Goal: Task Accomplishment & Management: Manage account settings

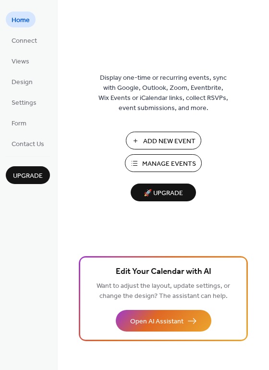
click at [167, 162] on span "Manage Events" at bounding box center [169, 164] width 54 height 10
click at [147, 167] on span "Manage Events" at bounding box center [169, 164] width 54 height 10
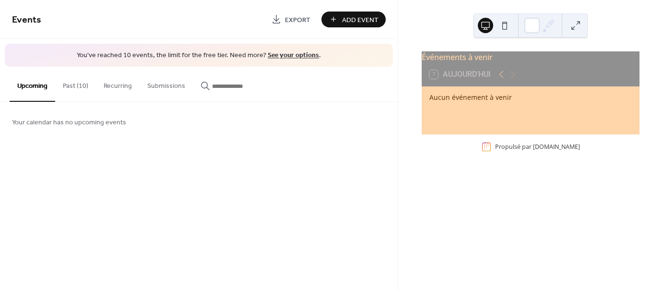
click at [72, 90] on button "Past (10)" at bounding box center [75, 84] width 41 height 34
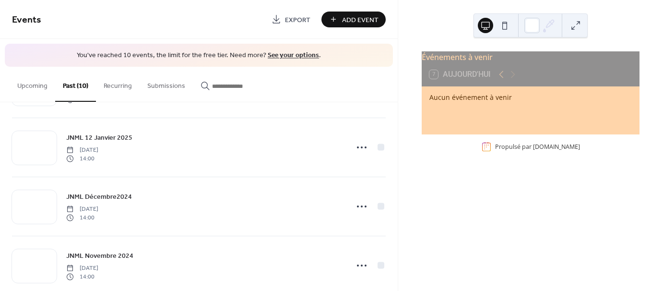
scroll to position [428, 0]
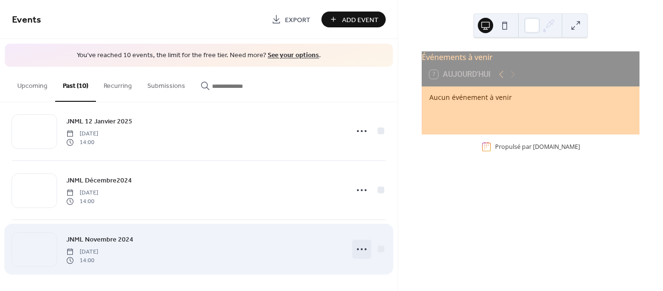
click at [361, 249] on icon at bounding box center [361, 248] width 15 height 15
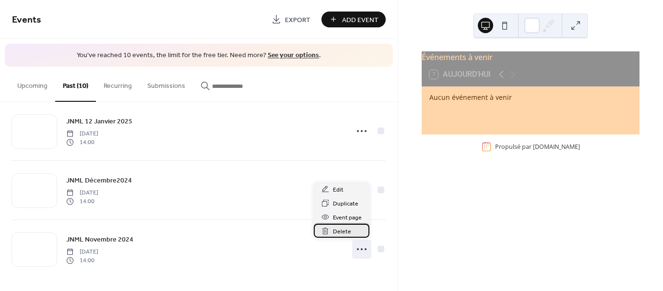
click at [340, 228] on span "Delete" at bounding box center [342, 232] width 18 height 10
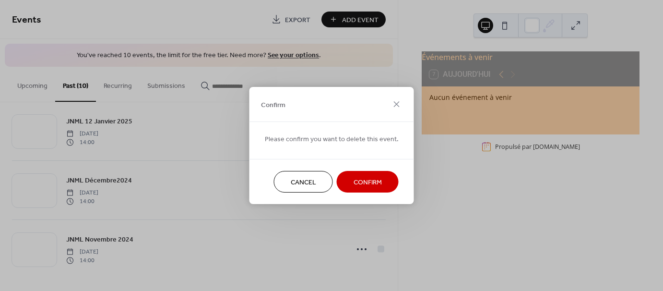
click at [361, 187] on span "Confirm" at bounding box center [368, 183] width 28 height 10
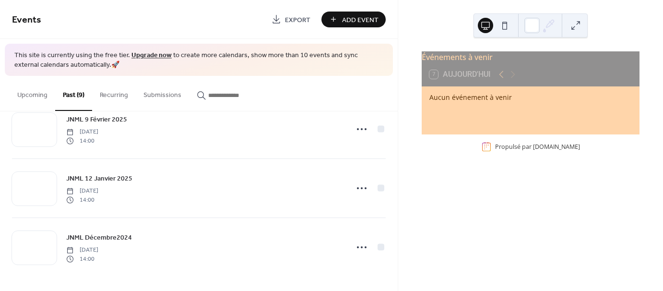
scroll to position [379, 0]
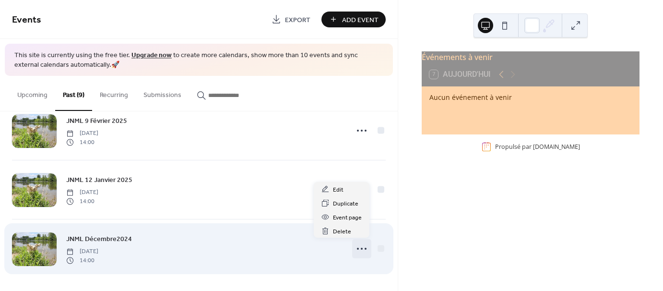
click at [361, 248] on circle at bounding box center [362, 249] width 2 height 2
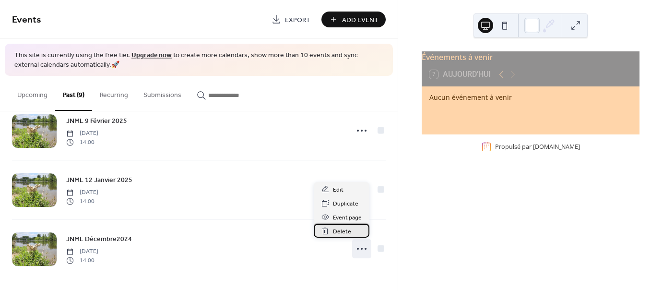
click at [356, 234] on div "Delete" at bounding box center [342, 231] width 56 height 14
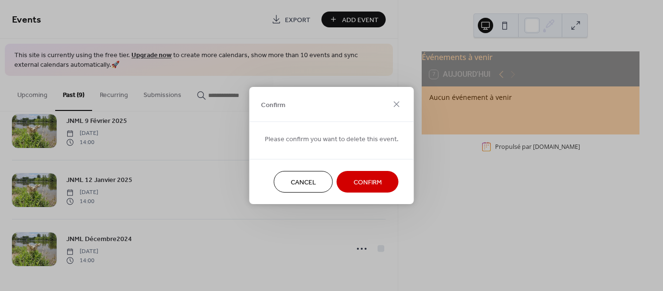
click at [355, 178] on span "Confirm" at bounding box center [368, 183] width 28 height 10
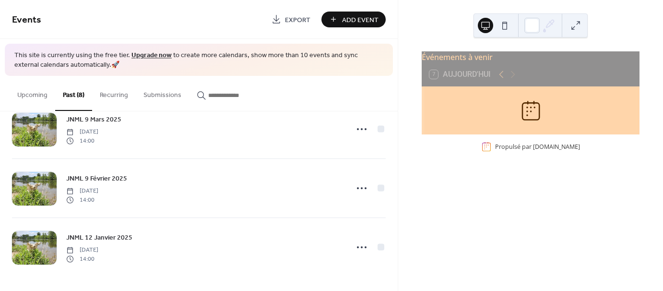
scroll to position [320, 0]
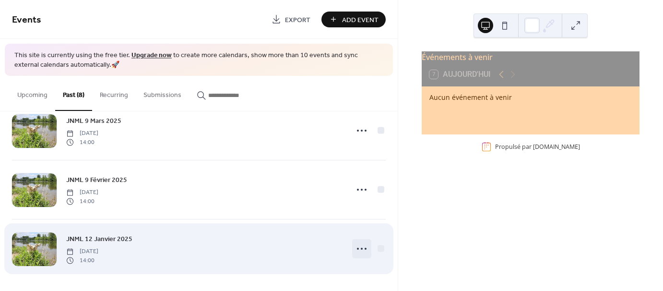
click at [361, 248] on circle at bounding box center [362, 249] width 2 height 2
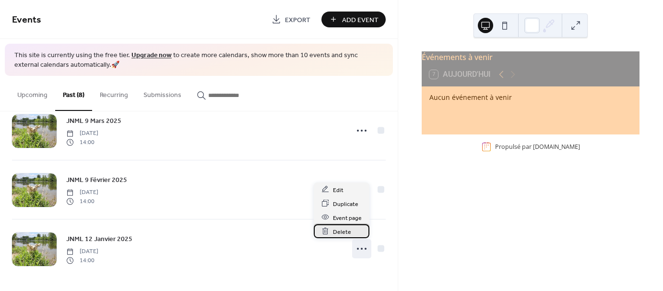
click at [349, 232] on span "Delete" at bounding box center [342, 232] width 18 height 10
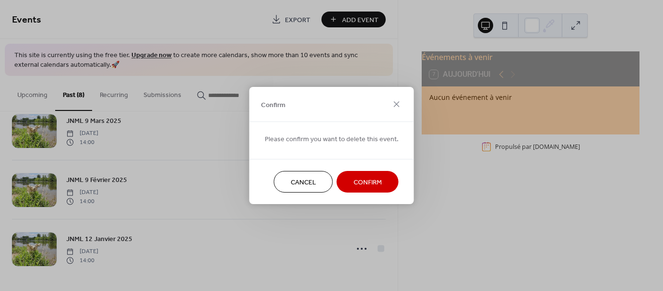
click at [364, 186] on span "Confirm" at bounding box center [368, 183] width 28 height 10
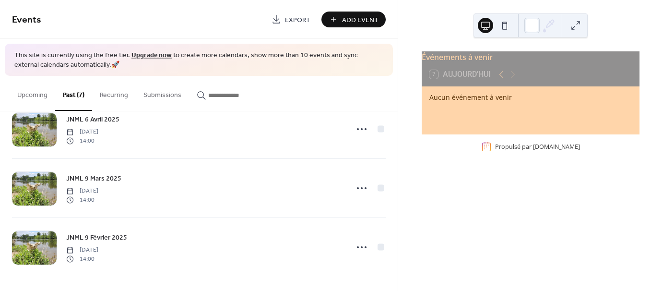
scroll to position [261, 0]
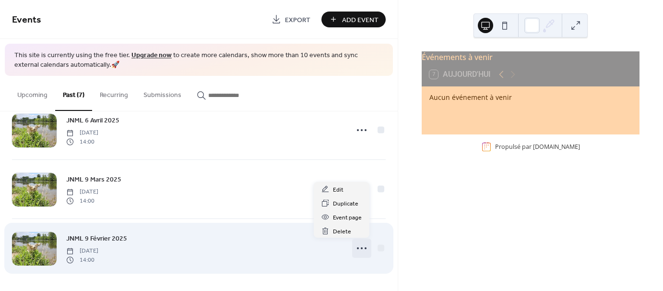
click at [357, 244] on icon at bounding box center [361, 247] width 15 height 15
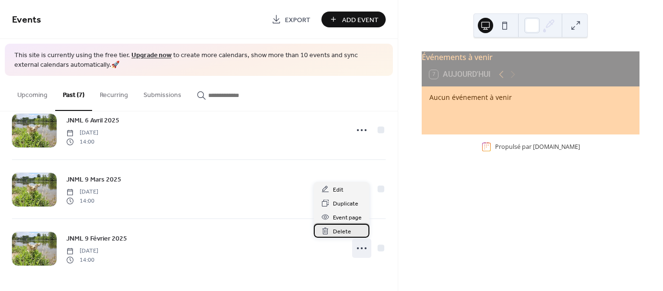
click at [342, 234] on span "Delete" at bounding box center [342, 232] width 18 height 10
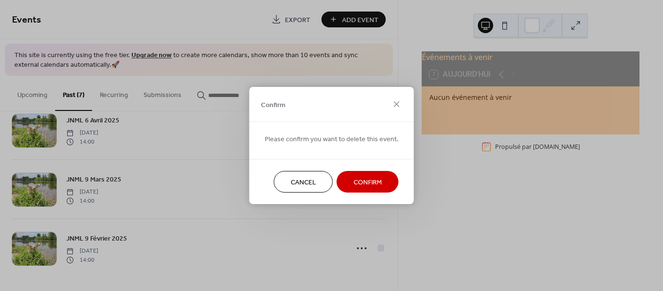
click at [354, 186] on span "Confirm" at bounding box center [368, 183] width 28 height 10
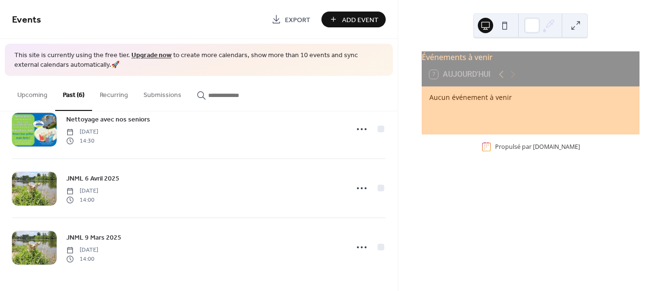
scroll to position [202, 0]
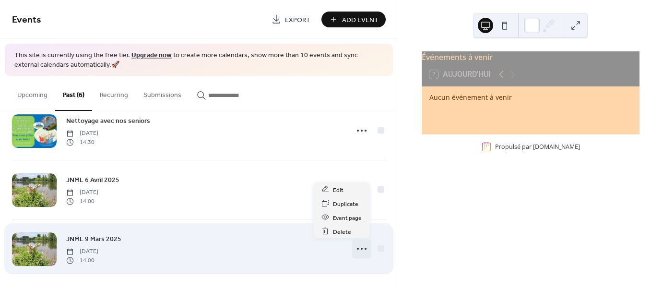
click at [354, 250] on icon at bounding box center [361, 248] width 15 height 15
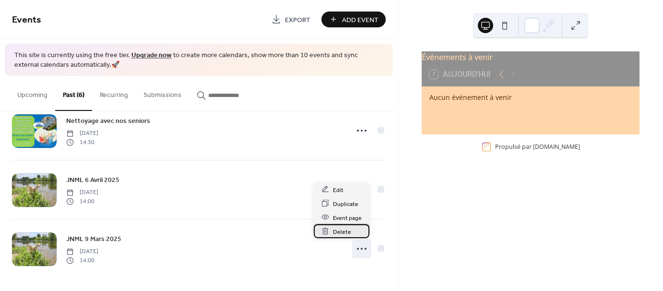
click at [336, 231] on span "Delete" at bounding box center [342, 232] width 18 height 10
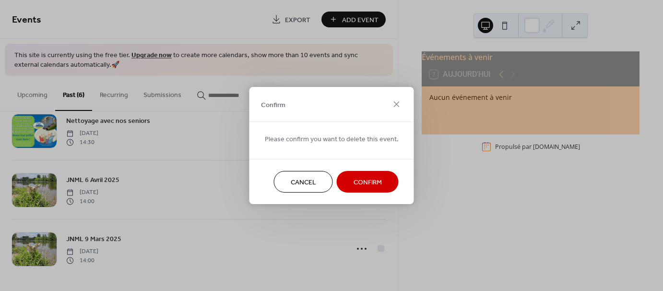
click at [355, 179] on span "Confirm" at bounding box center [368, 183] width 28 height 10
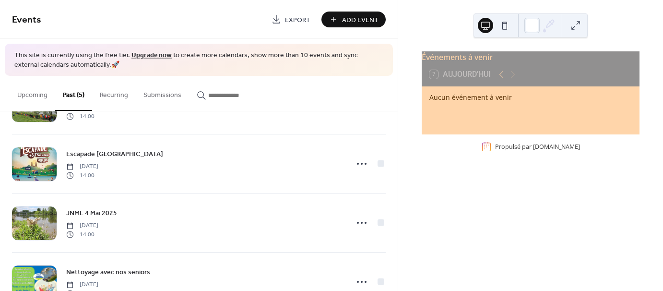
scroll to position [0, 0]
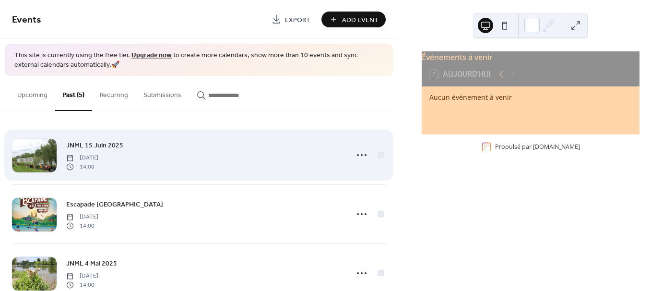
click at [109, 143] on span "JNML [DATE]" at bounding box center [94, 146] width 57 height 10
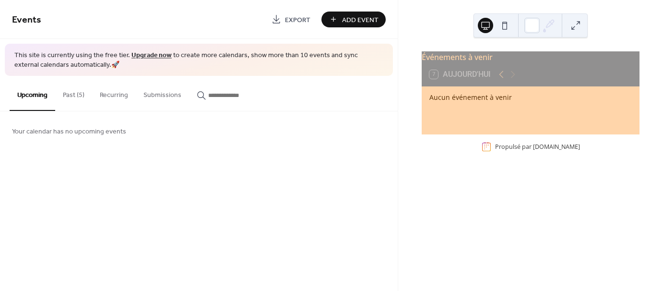
click at [77, 99] on button "Past (5)" at bounding box center [73, 93] width 37 height 34
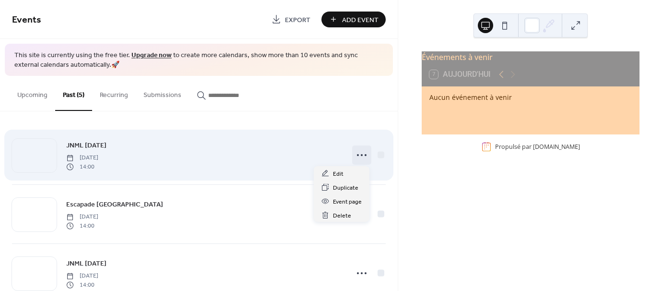
click at [365, 153] on icon at bounding box center [361, 154] width 15 height 15
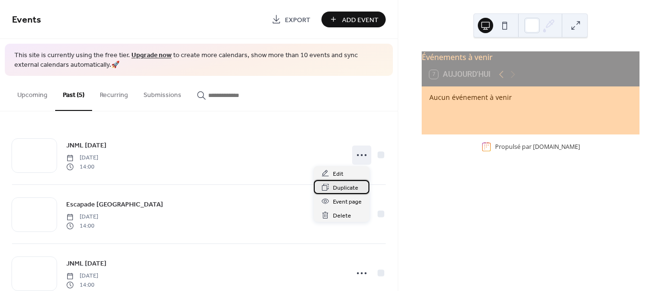
click at [341, 186] on span "Duplicate" at bounding box center [345, 188] width 25 height 10
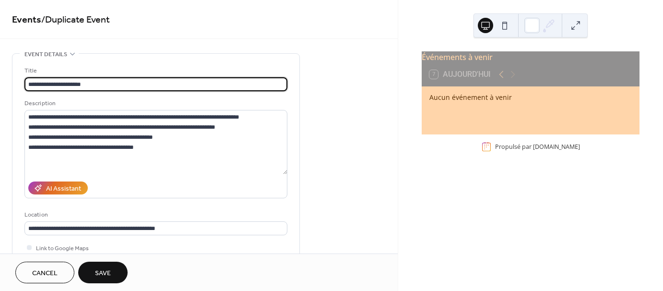
type input "**********"
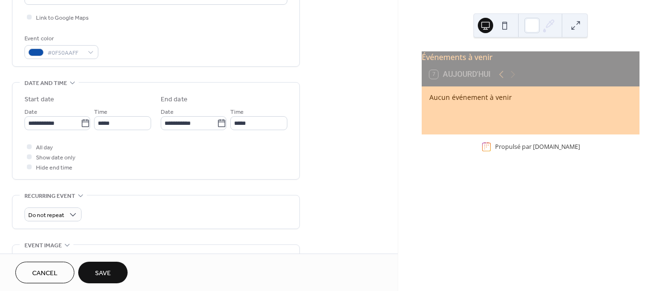
scroll to position [231, 0]
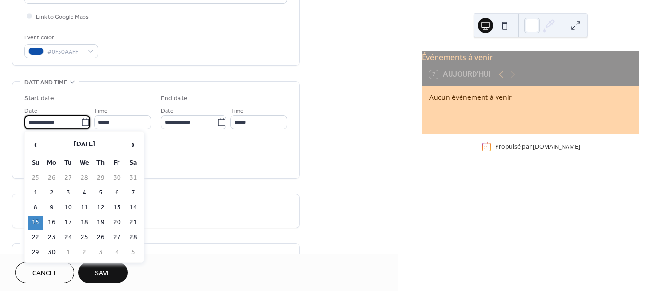
click at [40, 121] on input "**********" at bounding box center [52, 122] width 56 height 14
click at [132, 144] on span "›" at bounding box center [133, 144] width 14 height 19
click at [134, 144] on span "›" at bounding box center [133, 144] width 14 height 19
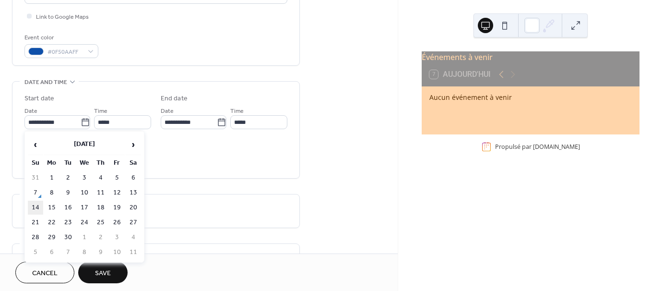
click at [36, 205] on td "14" at bounding box center [35, 208] width 15 height 14
type input "**********"
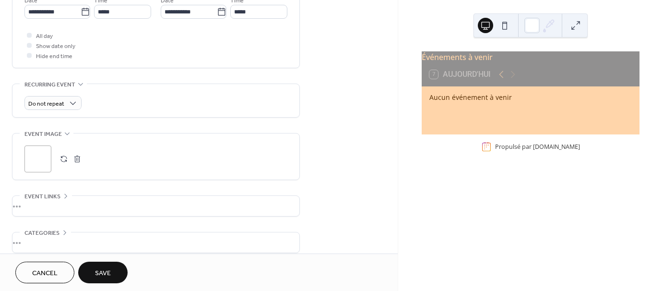
scroll to position [347, 0]
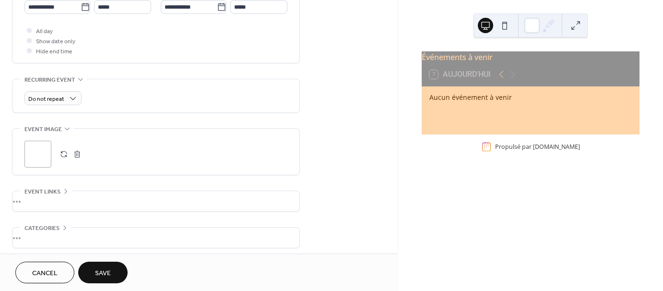
click at [33, 201] on div "•••" at bounding box center [155, 201] width 287 height 20
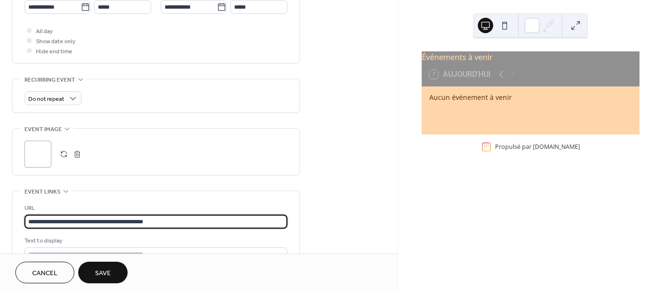
click at [74, 219] on input "**********" at bounding box center [155, 222] width 263 height 14
paste input "text"
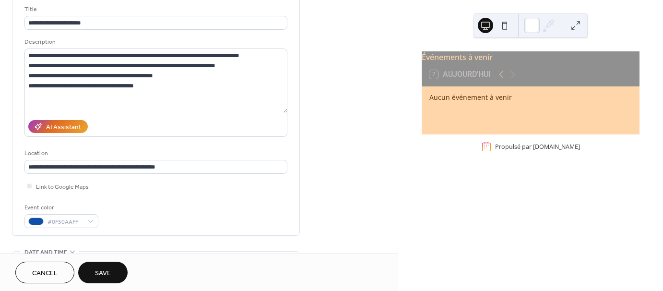
scroll to position [0, 0]
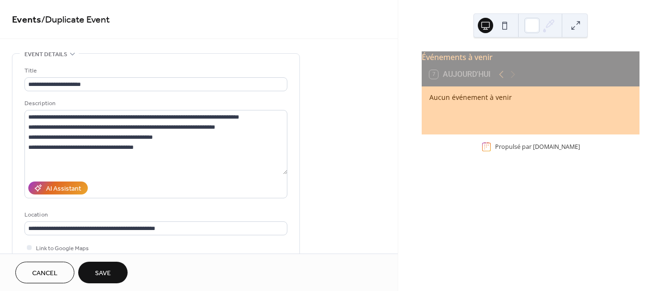
type input "**********"
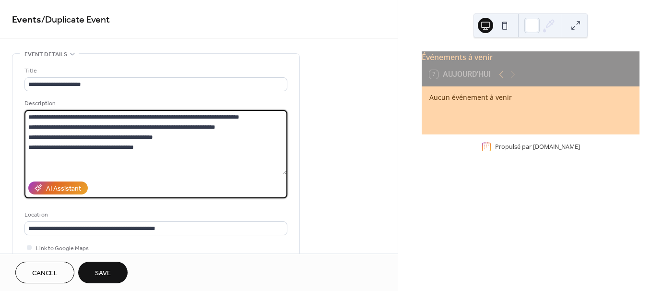
click at [97, 127] on textarea "**********" at bounding box center [155, 142] width 263 height 64
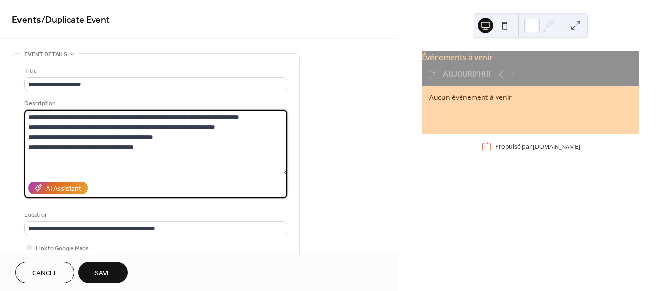
drag, startPoint x: 97, startPoint y: 127, endPoint x: 169, endPoint y: 144, distance: 74.4
click at [169, 144] on textarea "**********" at bounding box center [155, 142] width 263 height 64
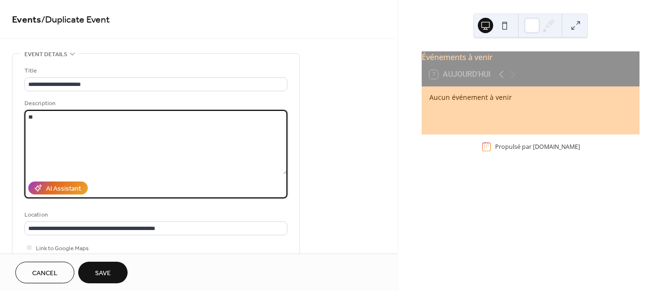
type textarea "*"
paste textarea "**********"
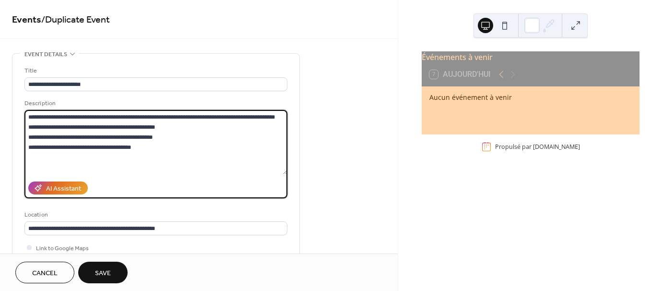
type textarea "**********"
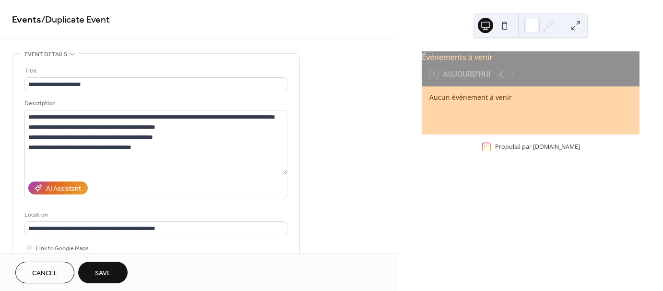
click at [106, 275] on span "Save" at bounding box center [103, 273] width 16 height 10
